Goal: Transaction & Acquisition: Purchase product/service

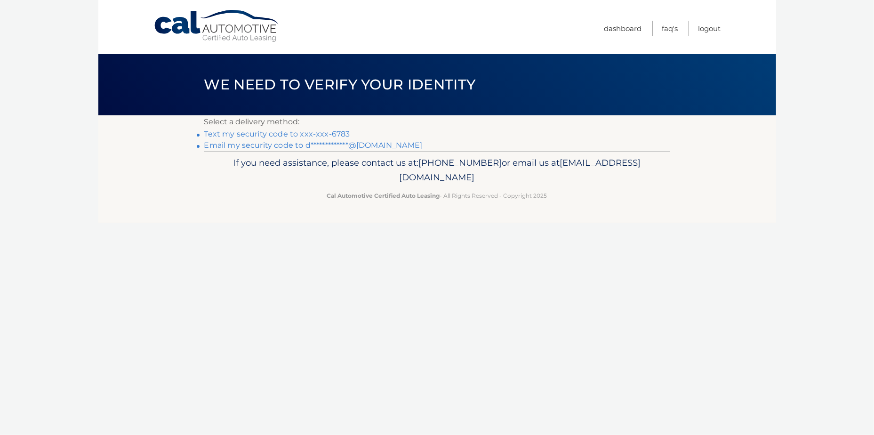
click at [333, 134] on link "Text my security code to xxx-xxx-6783" at bounding box center [277, 133] width 146 height 9
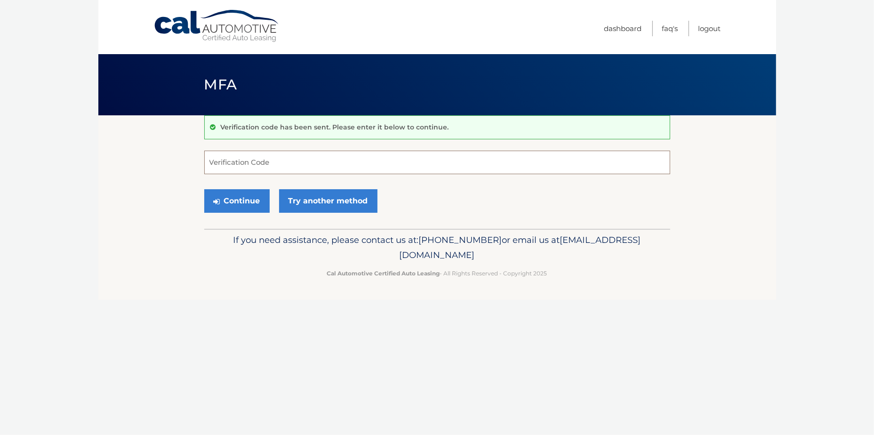
click at [263, 156] on input "Verification Code" at bounding box center [437, 163] width 466 height 24
type input "803546"
click at [254, 200] on button "Continue" at bounding box center [236, 201] width 65 height 24
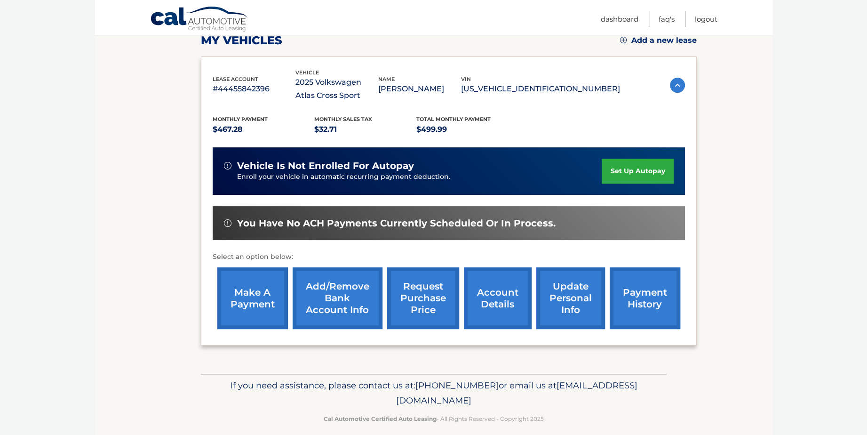
scroll to position [148, 0]
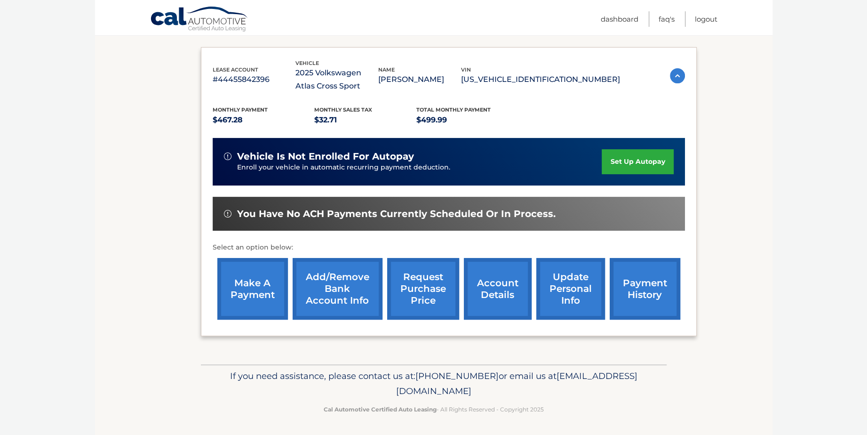
click at [246, 287] on link "make a payment" at bounding box center [252, 289] width 71 height 62
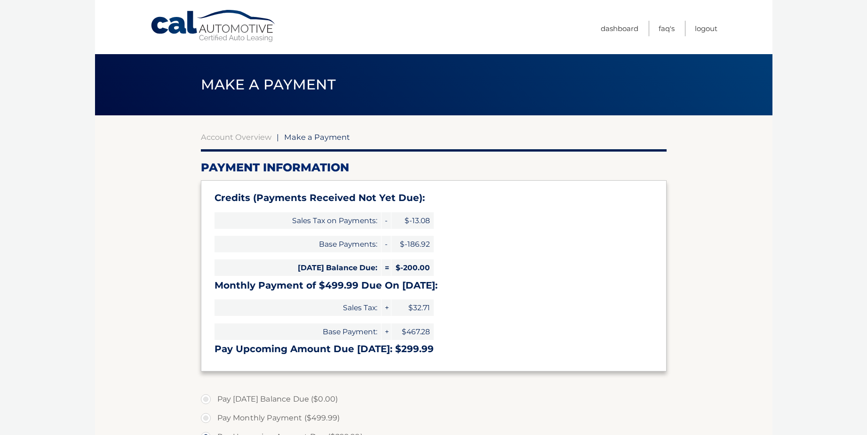
select select "MTliYmM3MzMtODk4MC00MTI4LWE1ZmUtZmMyMzdjMmZkZGU4"
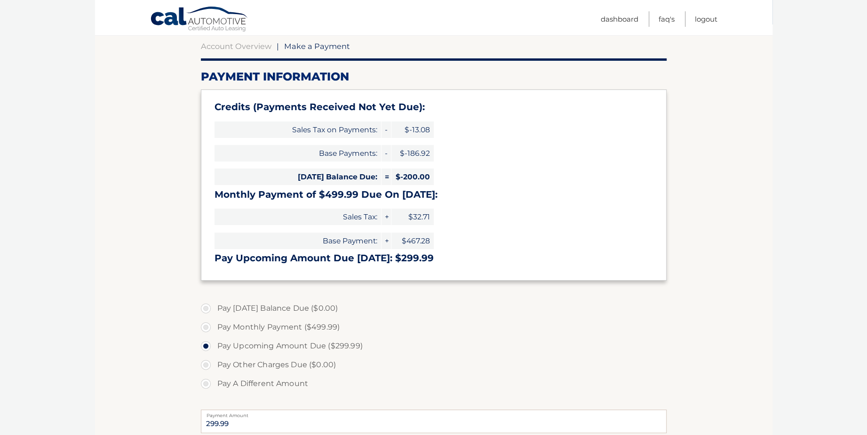
scroll to position [94, 0]
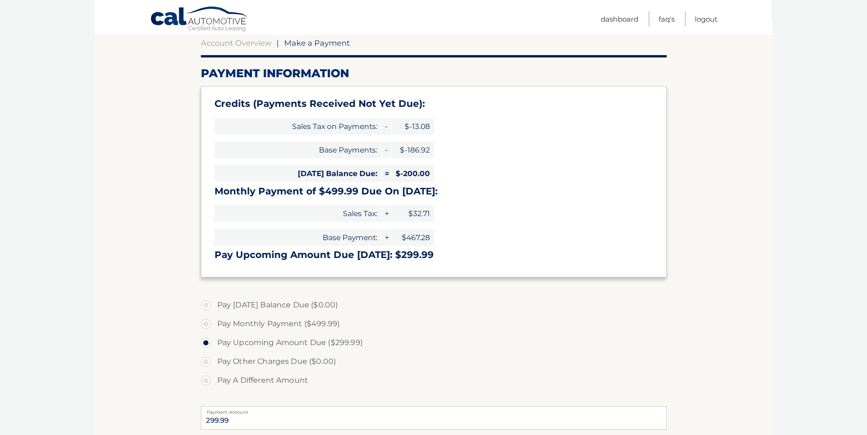
click at [208, 382] on label "Pay A Different Amount" at bounding box center [434, 380] width 466 height 19
click at [208, 382] on input "Pay A Different Amount" at bounding box center [209, 378] width 9 height 15
radio input "true"
click at [265, 416] on input "Payment Amount" at bounding box center [434, 418] width 466 height 24
type input "150.00"
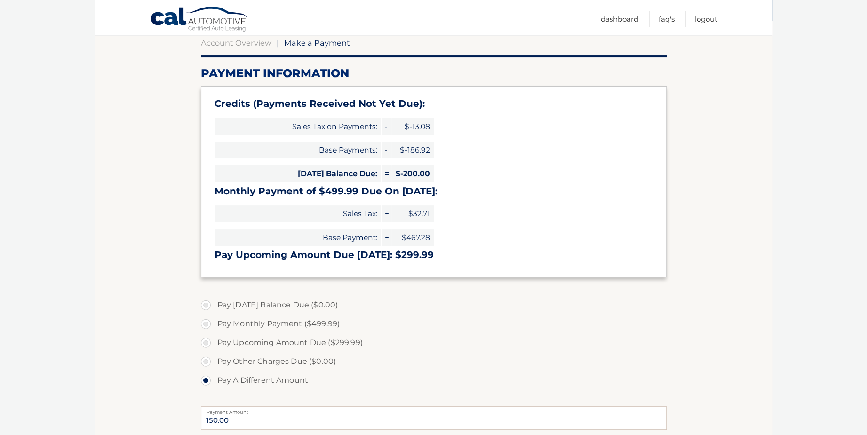
click at [431, 352] on label "Pay Other Charges Due ($0.00)" at bounding box center [434, 361] width 466 height 19
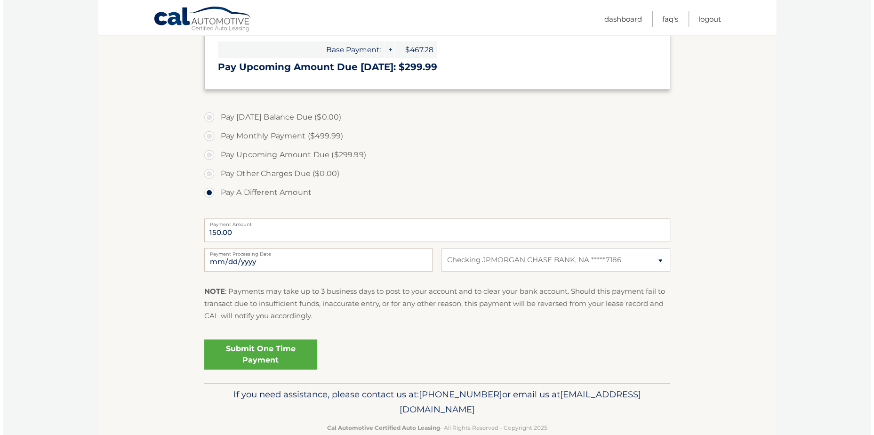
scroll to position [282, 0]
click at [264, 349] on link "Submit One Time Payment" at bounding box center [257, 354] width 113 height 30
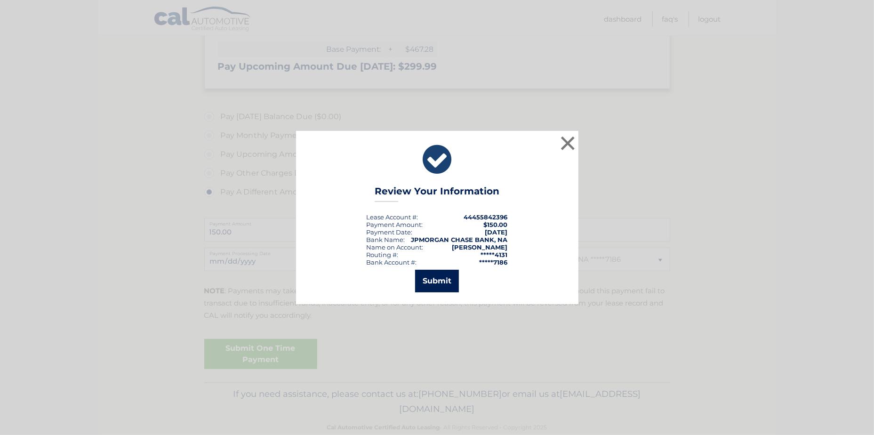
click at [437, 285] on button "Submit" at bounding box center [437, 281] width 44 height 23
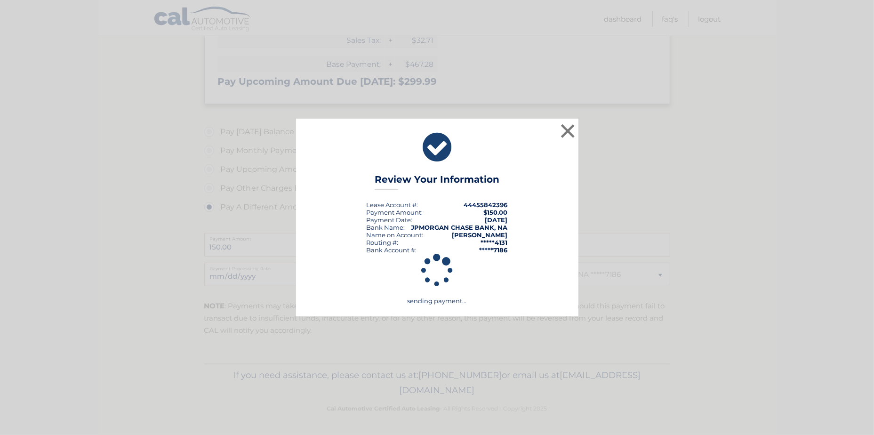
scroll to position [267, 0]
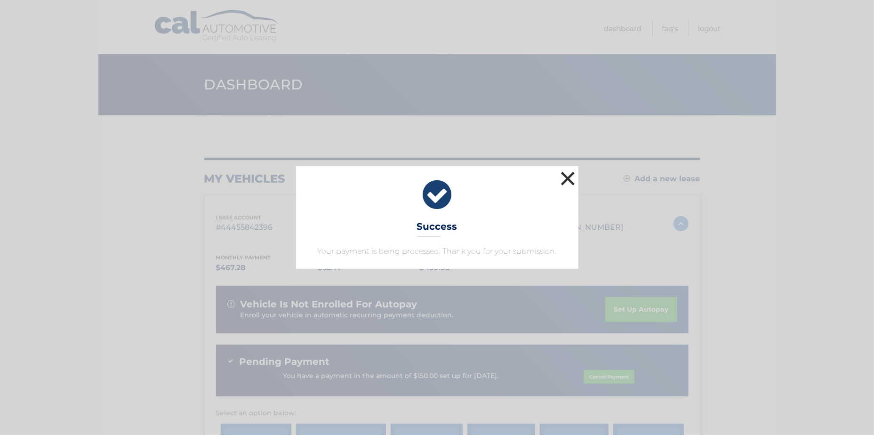
click at [567, 174] on button "×" at bounding box center [567, 178] width 19 height 19
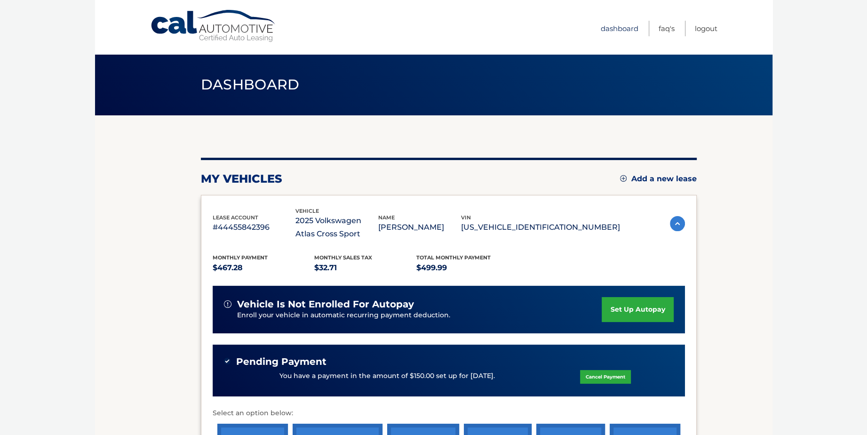
click at [617, 27] on link "Dashboard" at bounding box center [620, 29] width 38 height 16
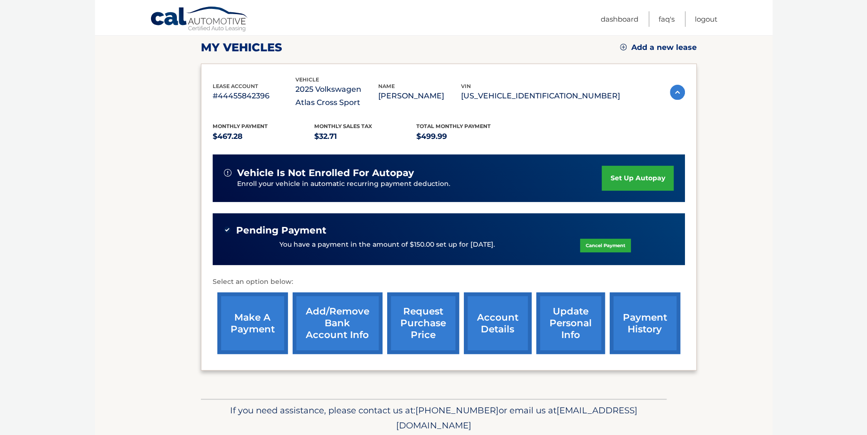
scroll to position [166, 0]
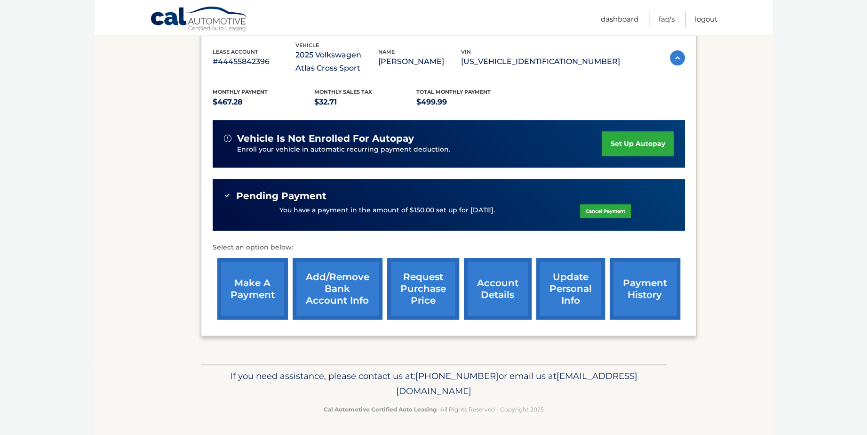
click at [253, 293] on link "make a payment" at bounding box center [252, 289] width 71 height 62
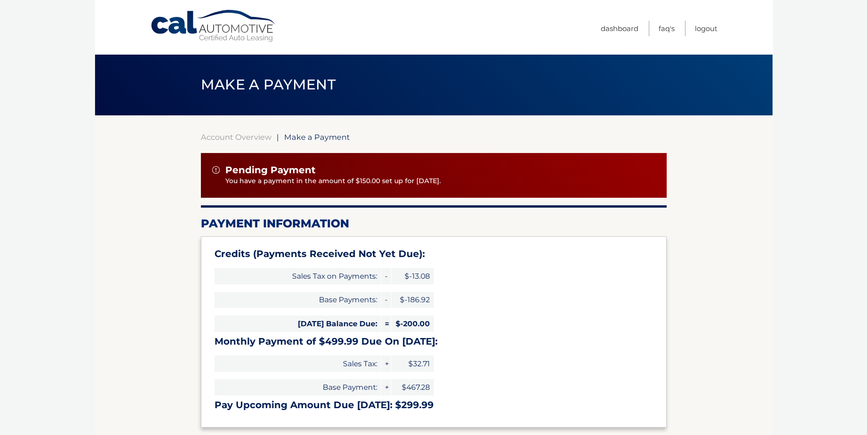
type input "299.99"
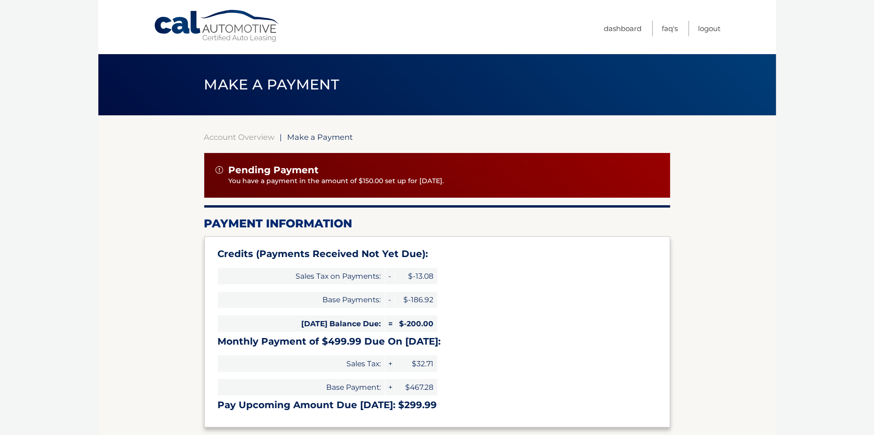
select select "MTliYmM3MzMtODk4MC00MTI4LWE1ZmUtZmMyMzdjMmZkZGU4"
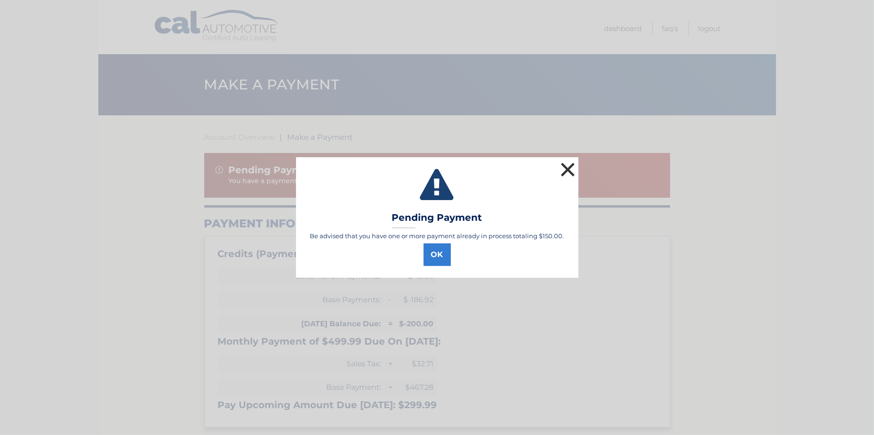
click at [570, 165] on button "×" at bounding box center [567, 169] width 19 height 19
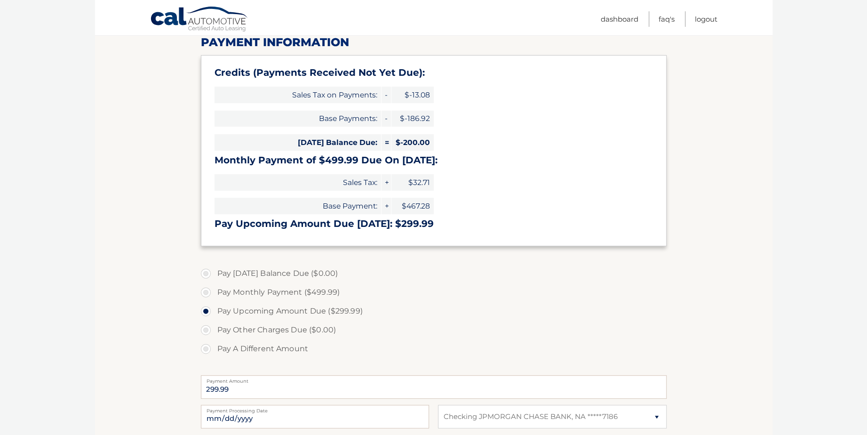
scroll to position [141, 0]
